Goal: Task Accomplishment & Management: Use online tool/utility

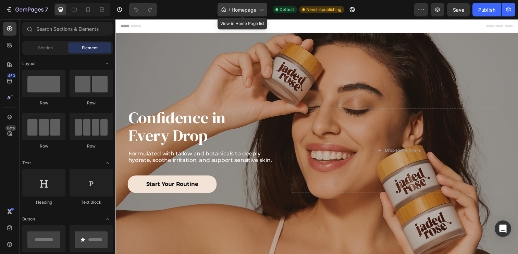
click at [238, 11] on span "Homepage" at bounding box center [244, 9] width 25 height 7
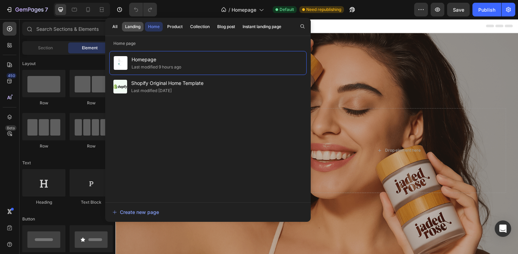
click at [133, 27] on div "Landing" at bounding box center [132, 27] width 15 height 6
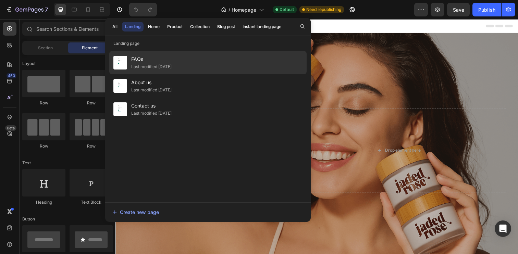
click at [166, 68] on div "Last modified [DATE]" at bounding box center [151, 66] width 40 height 7
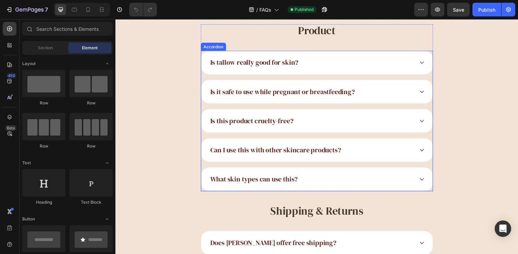
scroll to position [88, 0]
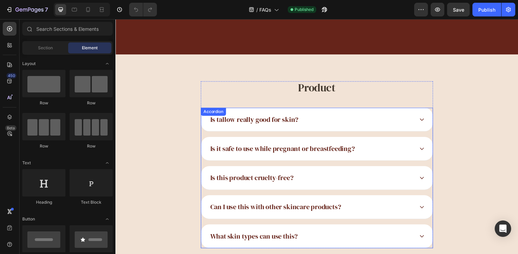
click at [218, 114] on div "Is tallow really good for skin? Is it safe to use while pregnant or breastfeedi…" at bounding box center [321, 182] width 237 height 144
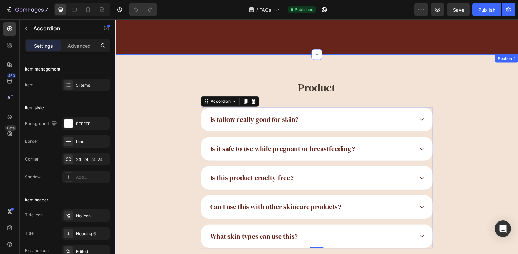
scroll to position [425, 0]
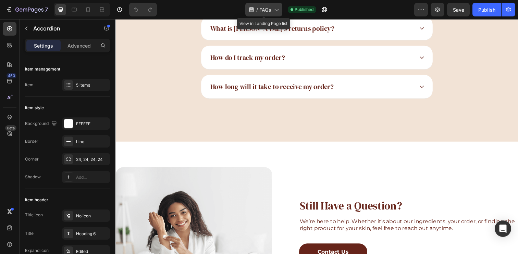
click at [274, 4] on div "/ FAQs" at bounding box center [263, 10] width 37 height 14
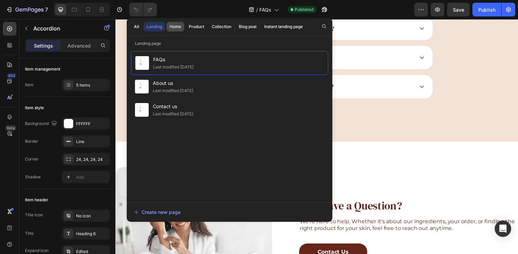
click at [177, 25] on div "Home" at bounding box center [176, 27] width 12 height 6
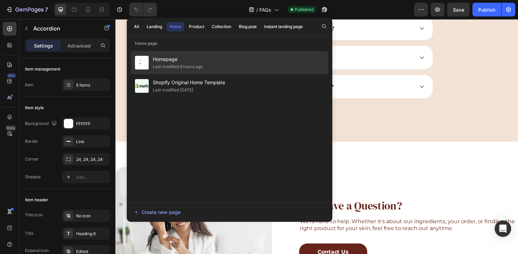
click at [194, 68] on div "Last modified 9 hours ago" at bounding box center [178, 66] width 50 height 7
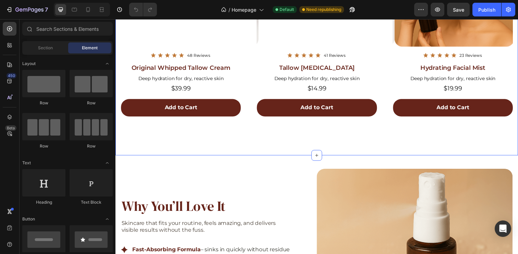
scroll to position [347, 0]
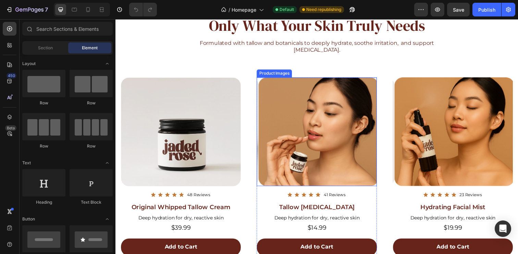
click at [311, 118] on img at bounding box center [323, 134] width 122 height 111
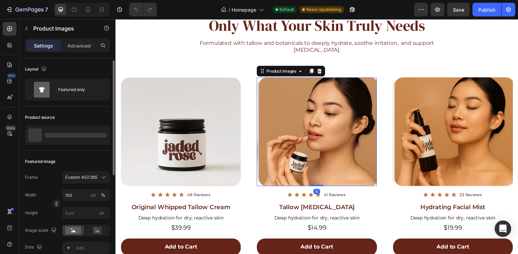
scroll to position [187, 0]
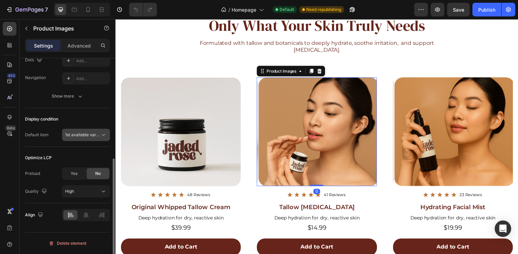
click at [83, 130] on button "1st available variant" at bounding box center [86, 135] width 48 height 12
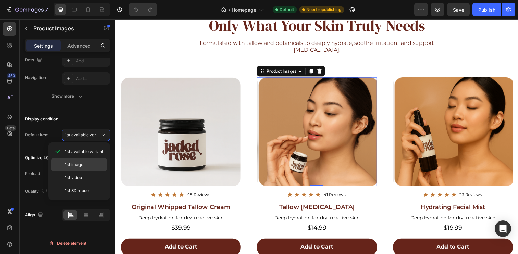
click at [85, 162] on p "1st image" at bounding box center [84, 165] width 39 height 6
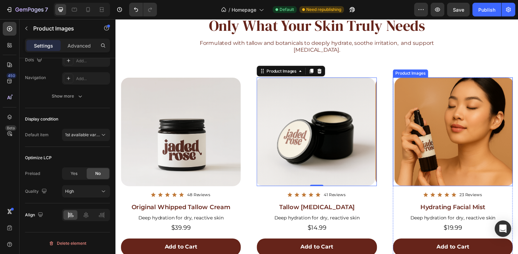
click at [494, 135] on img at bounding box center [462, 134] width 122 height 111
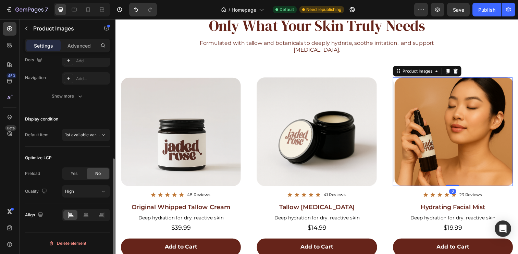
drag, startPoint x: 87, startPoint y: 135, endPoint x: 88, endPoint y: 142, distance: 6.9
click at [87, 135] on span "1st available variant" at bounding box center [84, 134] width 38 height 5
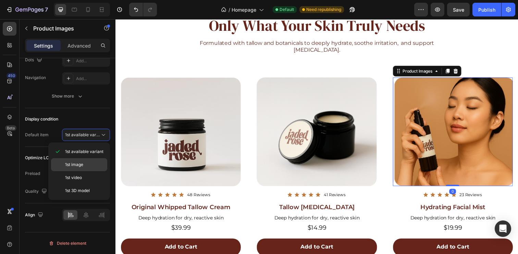
click at [85, 164] on p "1st image" at bounding box center [84, 165] width 39 height 6
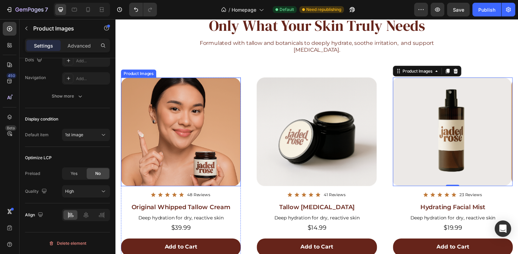
click at [227, 118] on img at bounding box center [182, 134] width 122 height 111
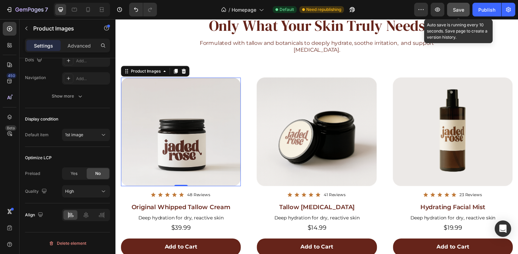
click at [462, 12] on span "Save" at bounding box center [458, 10] width 11 height 6
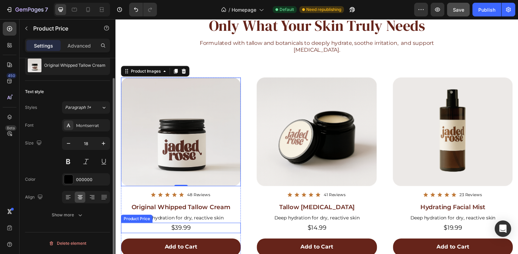
click at [177, 229] on div "$39.99" at bounding box center [182, 232] width 122 height 11
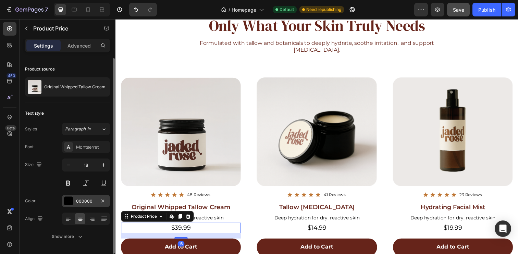
scroll to position [22, 0]
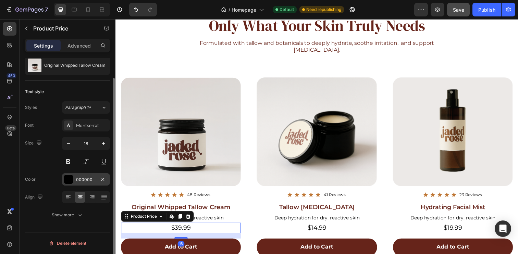
click at [84, 185] on div "000000" at bounding box center [86, 179] width 48 height 12
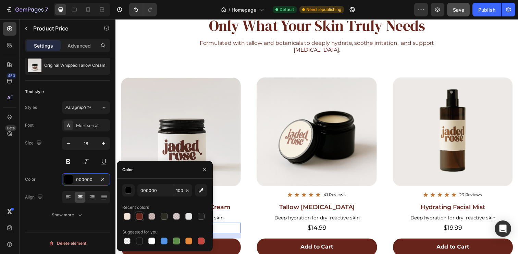
click at [144, 217] on div at bounding box center [140, 217] width 10 height 10
type input "66241A"
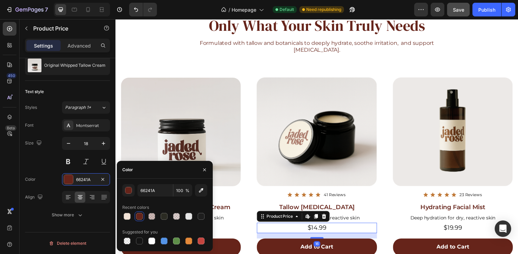
click at [323, 227] on div "$14.99" at bounding box center [321, 232] width 122 height 11
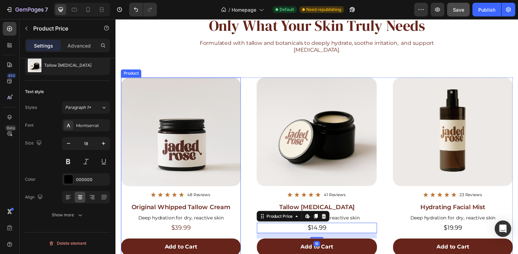
click at [199, 231] on div "$39.99" at bounding box center [182, 232] width 122 height 11
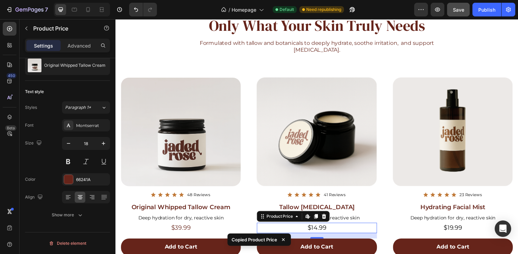
click at [308, 232] on div "$14.99" at bounding box center [321, 232] width 122 height 11
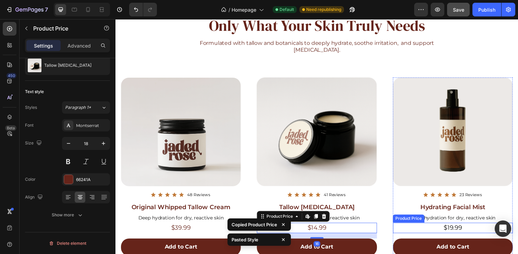
click at [479, 229] on div "$19.99" at bounding box center [460, 232] width 122 height 11
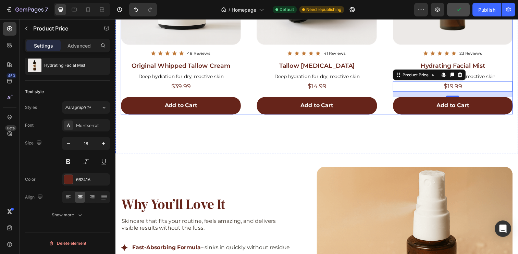
scroll to position [429, 0]
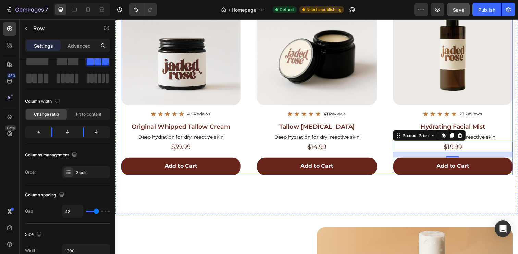
click at [253, 108] on div "Product Images Icon Icon Icon Icon Icon Icon List 48 Reviews Text Block Row Ori…" at bounding box center [321, 87] width 400 height 182
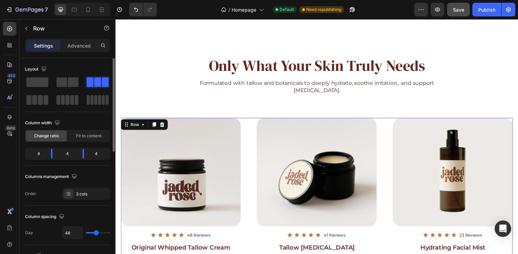
scroll to position [374, 0]
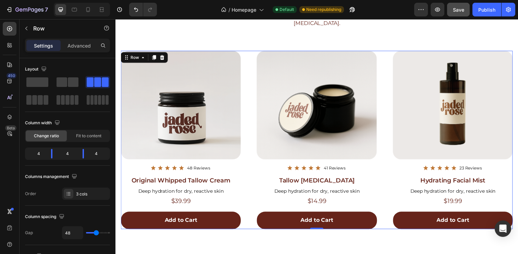
click at [252, 60] on div "Product Images Icon Icon Icon Icon Icon Icon List 48 Reviews Text Block Row Ori…" at bounding box center [321, 142] width 400 height 182
click at [86, 10] on icon at bounding box center [88, 9] width 7 height 7
type input "41"
type input "100%"
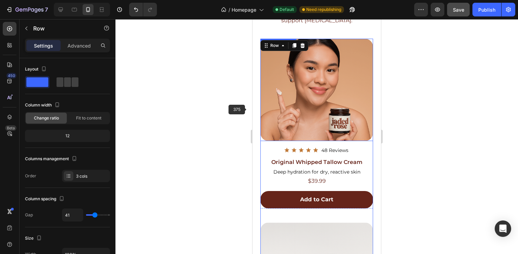
scroll to position [379, 0]
